Goal: Entertainment & Leisure: Consume media (video, audio)

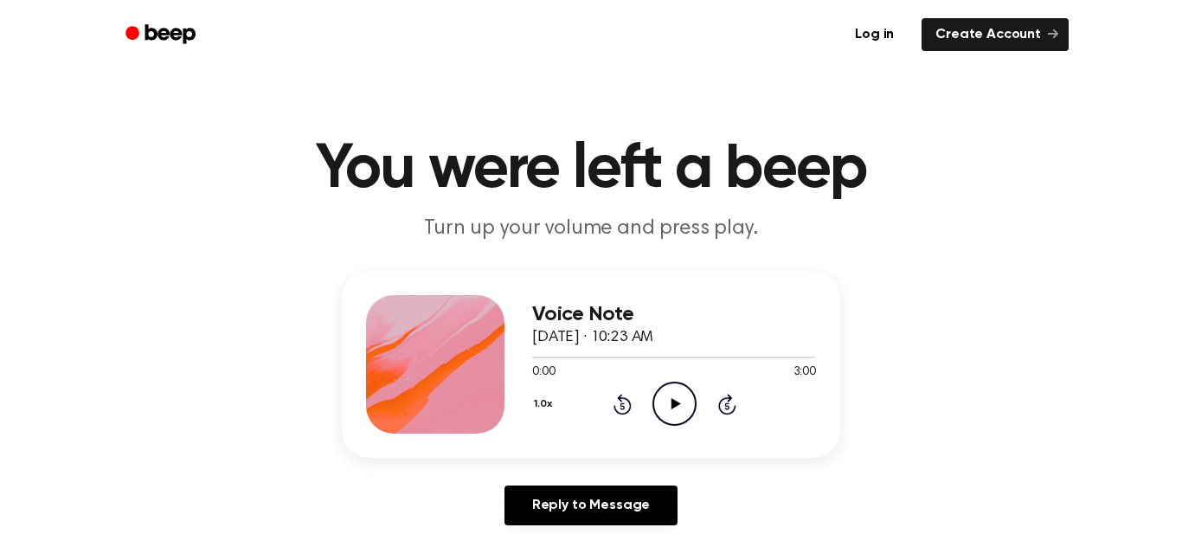
click at [676, 407] on icon "Play Audio" at bounding box center [674, 404] width 44 height 44
click at [676, 407] on icon at bounding box center [675, 403] width 8 height 11
click at [676, 407] on icon "Play Audio" at bounding box center [674, 404] width 44 height 44
click at [679, 404] on icon "Pause Audio" at bounding box center [674, 404] width 44 height 44
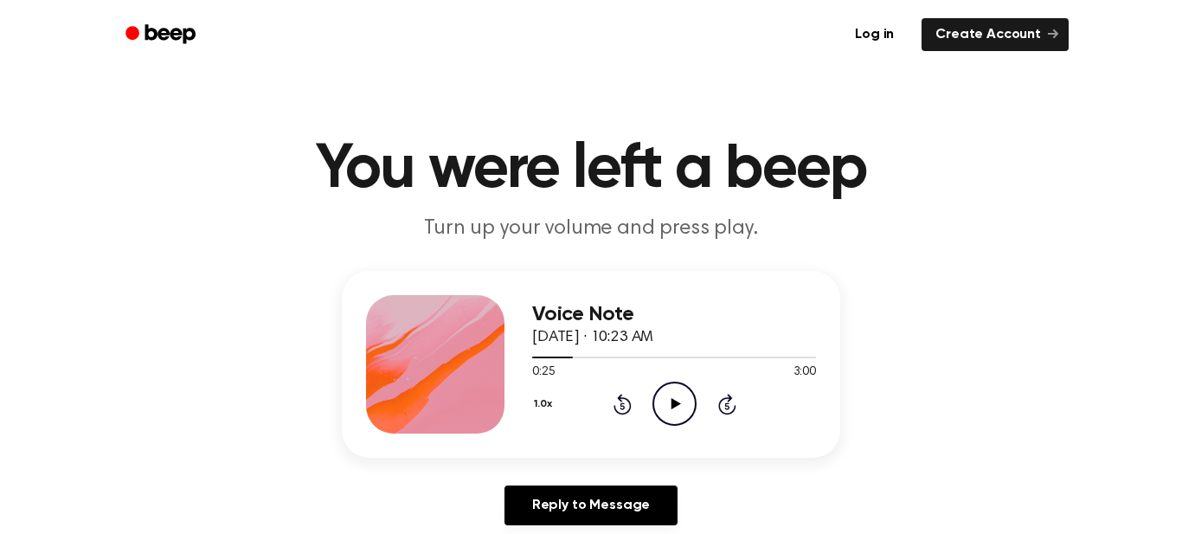
click at [680, 403] on icon "Play Audio" at bounding box center [674, 404] width 44 height 44
click at [680, 403] on icon "Pause Audio" at bounding box center [674, 404] width 44 height 44
click at [680, 405] on icon "Play Audio" at bounding box center [674, 404] width 44 height 44
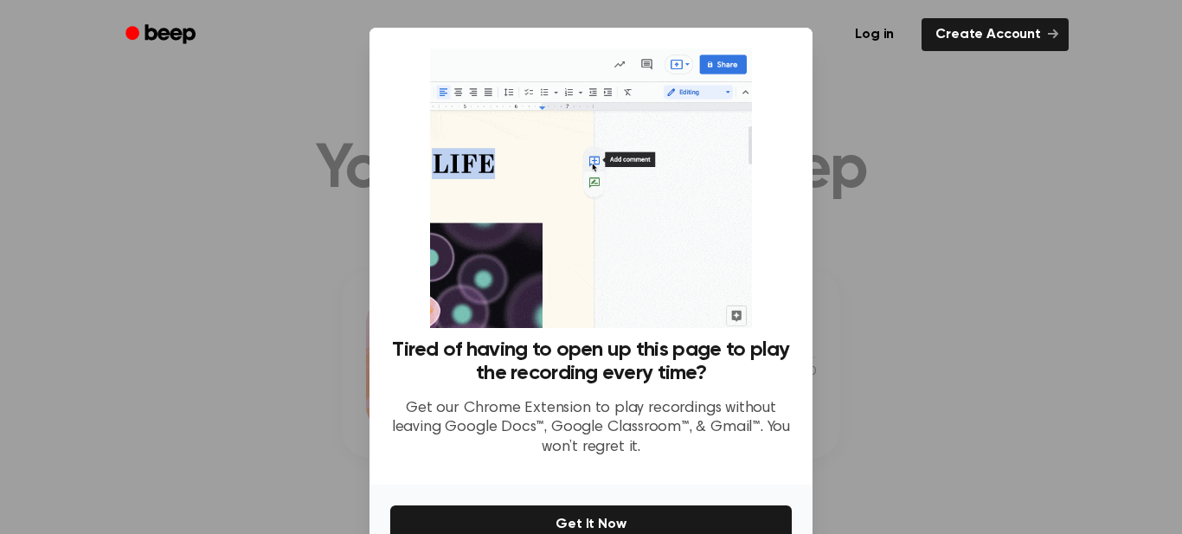
click at [867, 324] on div at bounding box center [591, 267] width 1182 height 534
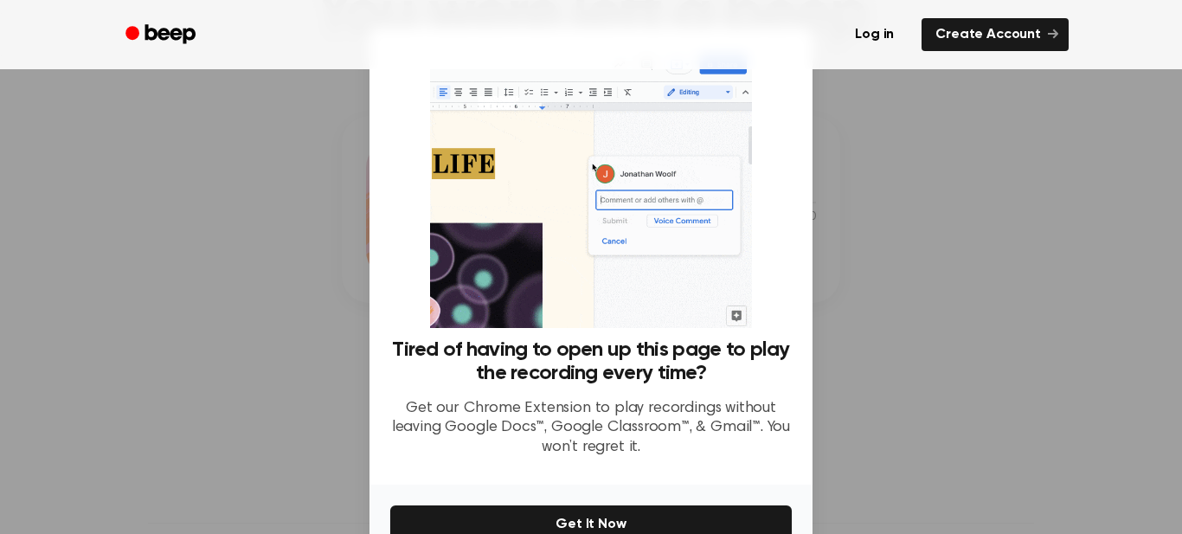
scroll to position [96, 0]
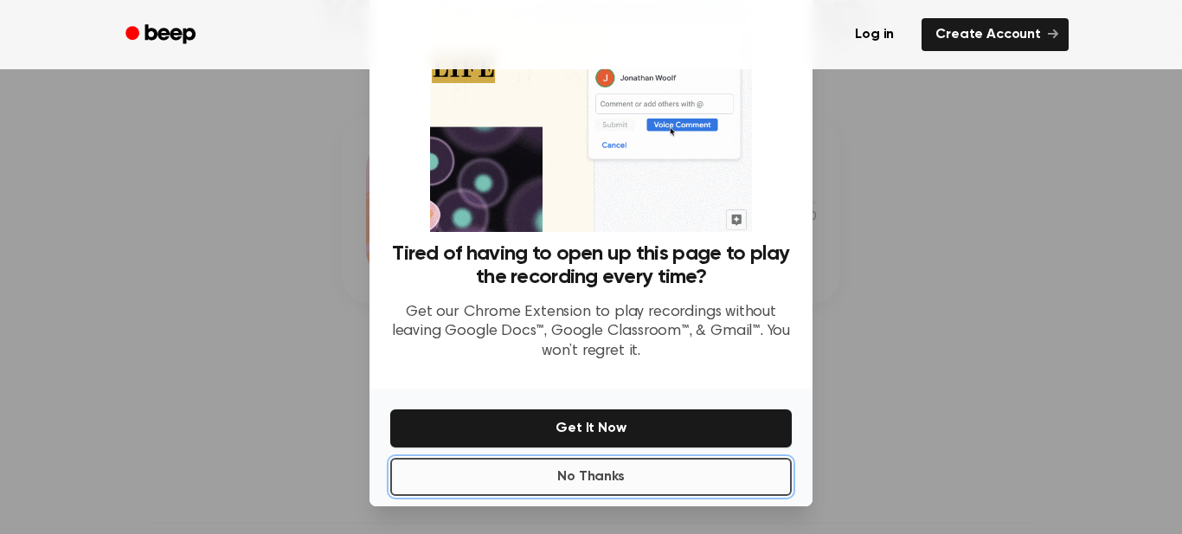
click at [691, 485] on button "No Thanks" at bounding box center [590, 477] width 401 height 38
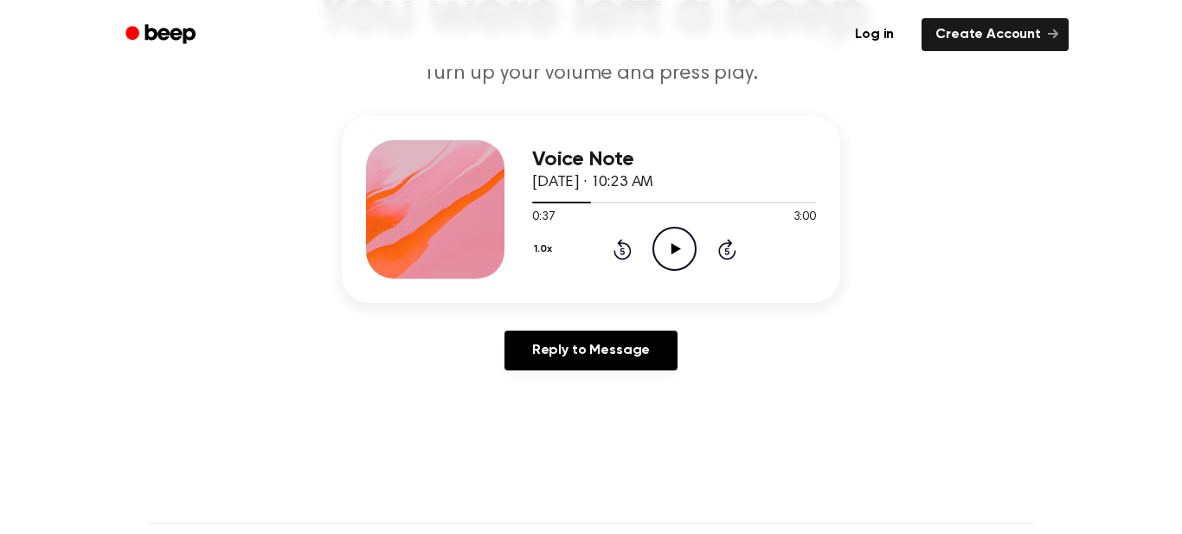
click at [668, 258] on icon "Play Audio" at bounding box center [674, 249] width 44 height 44
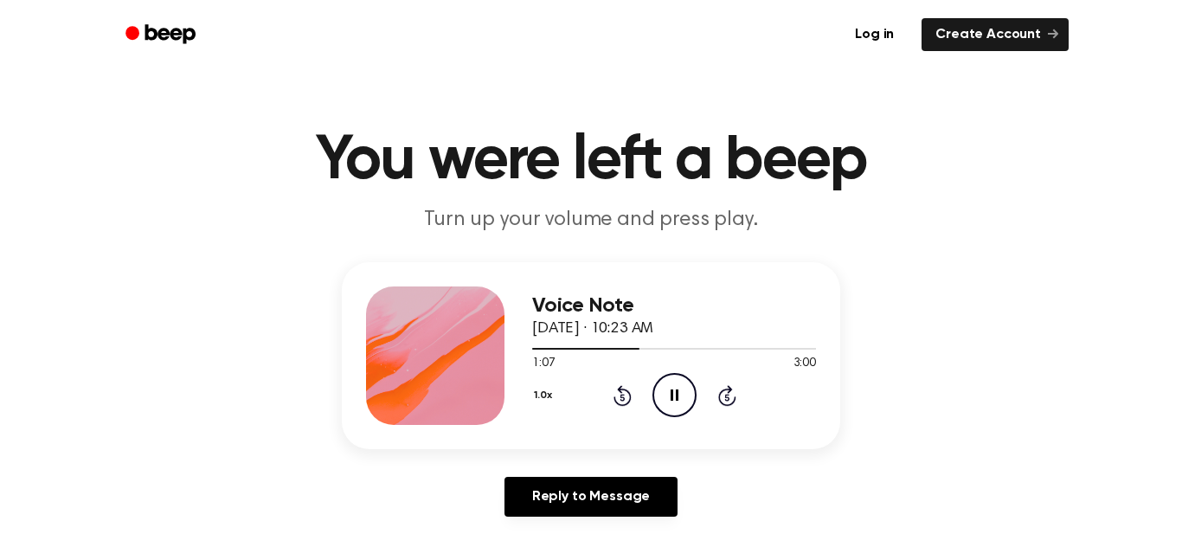
scroll to position [31, 0]
